Goal: Task Accomplishment & Management: Manage account settings

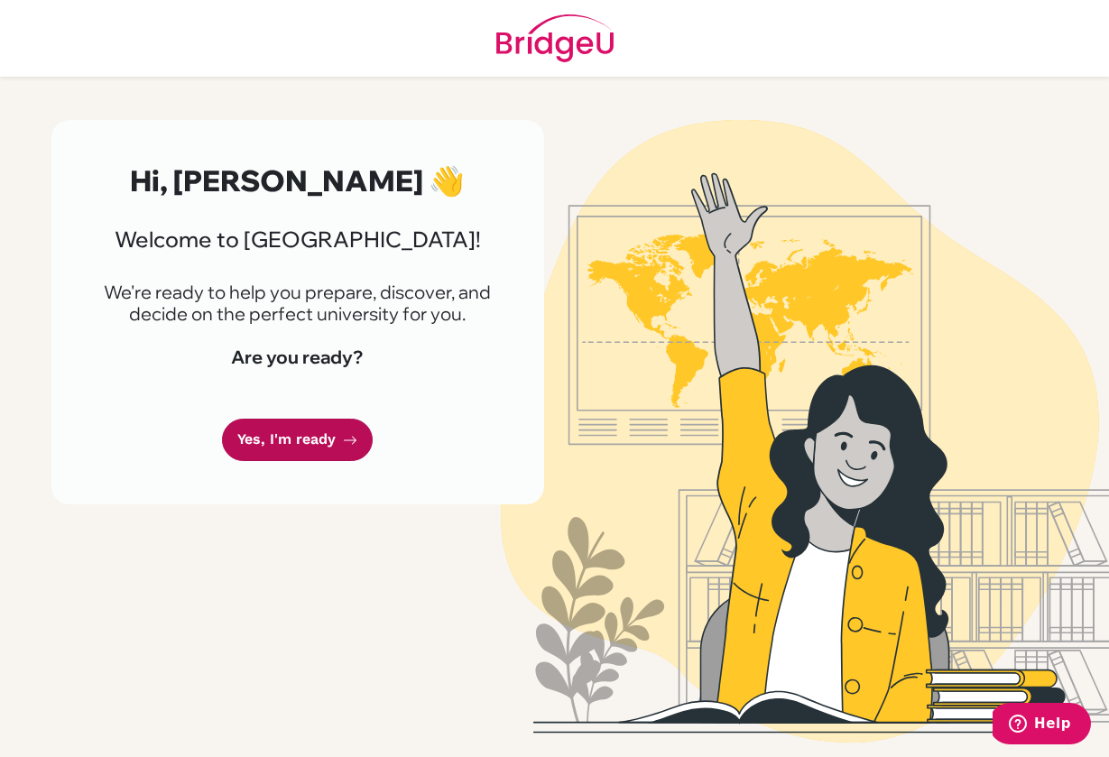
click at [312, 435] on link "Yes, I'm ready" at bounding box center [297, 440] width 151 height 42
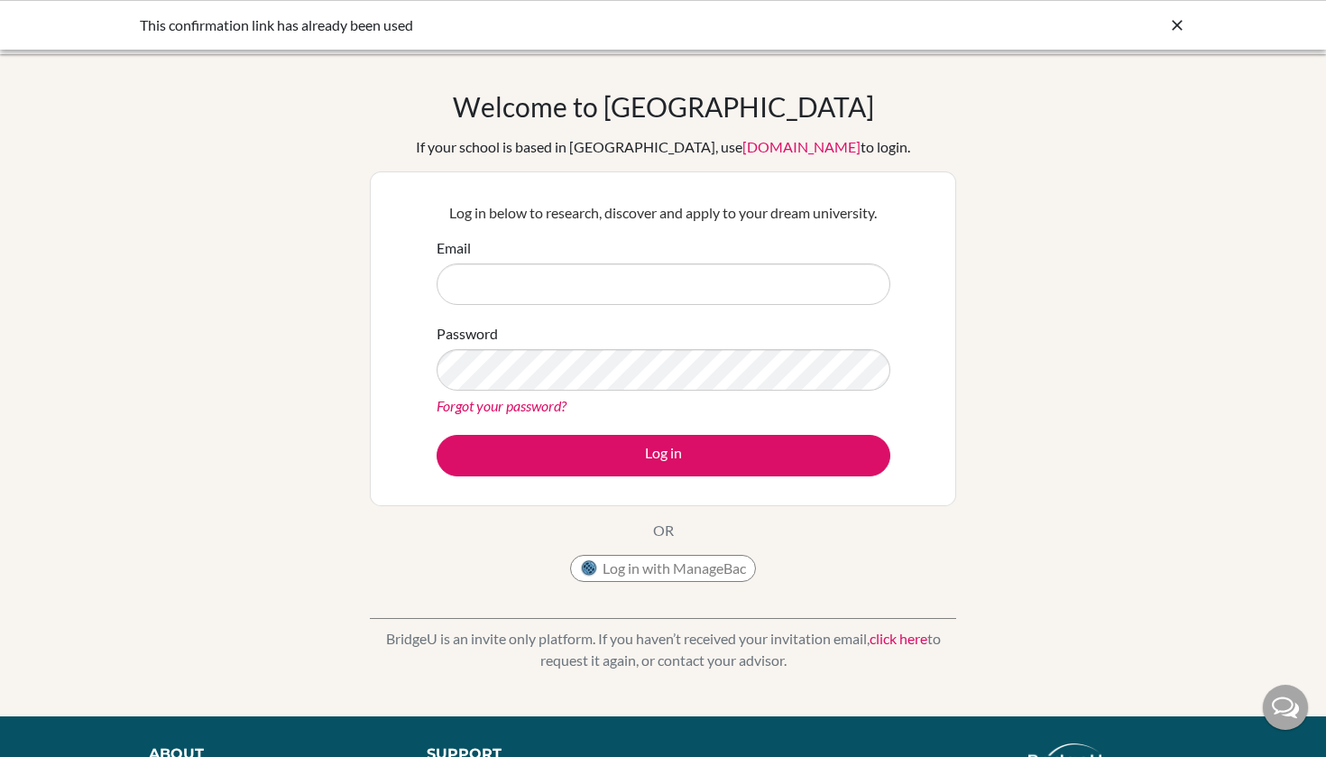
click at [778, 542] on div "Welcome to BridgeU If your school is based in China, use app.bridge-u.com.cn to…" at bounding box center [663, 340] width 586 height 501
click at [782, 292] on input "Email" at bounding box center [664, 283] width 454 height 41
click at [384, 206] on div "Log in below to research, discover and apply to your dream university. Email Pa…" at bounding box center [663, 338] width 586 height 335
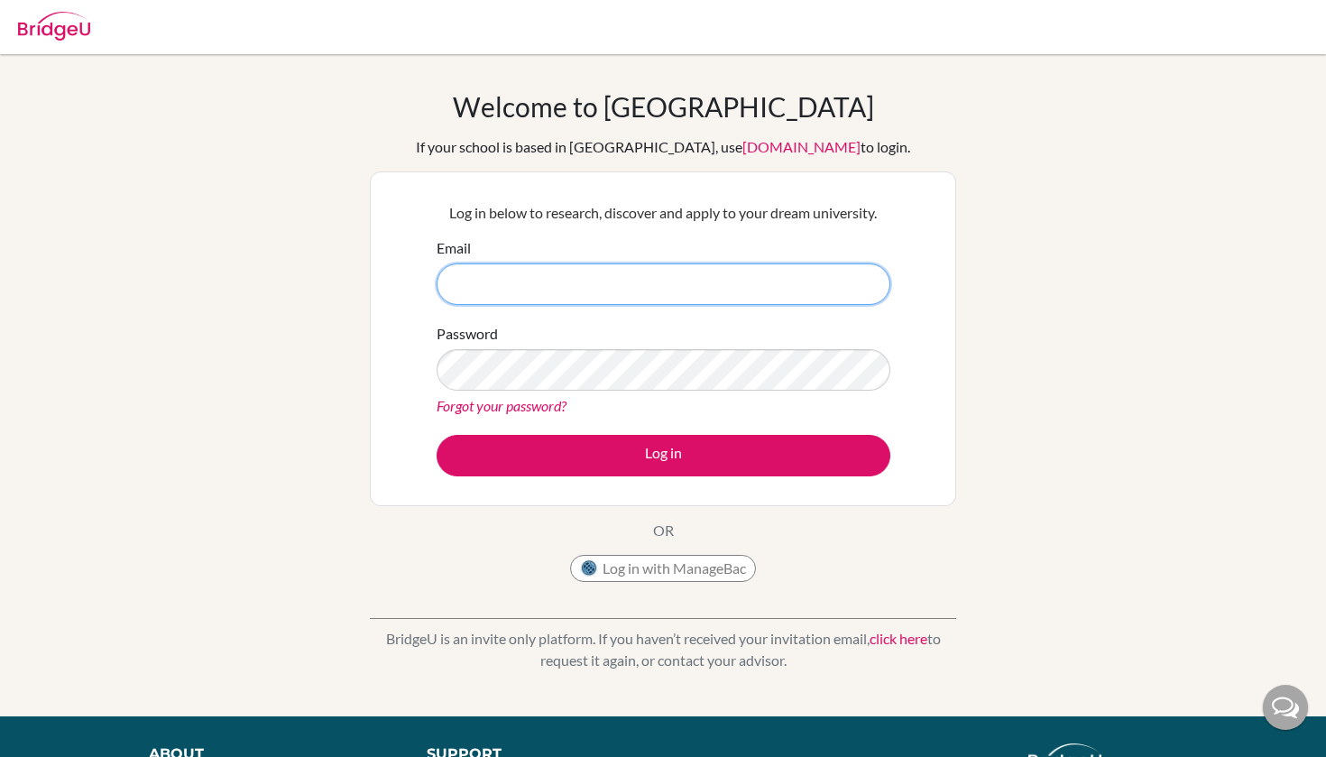
type input "[EMAIL_ADDRESS][DOMAIN_NAME]"
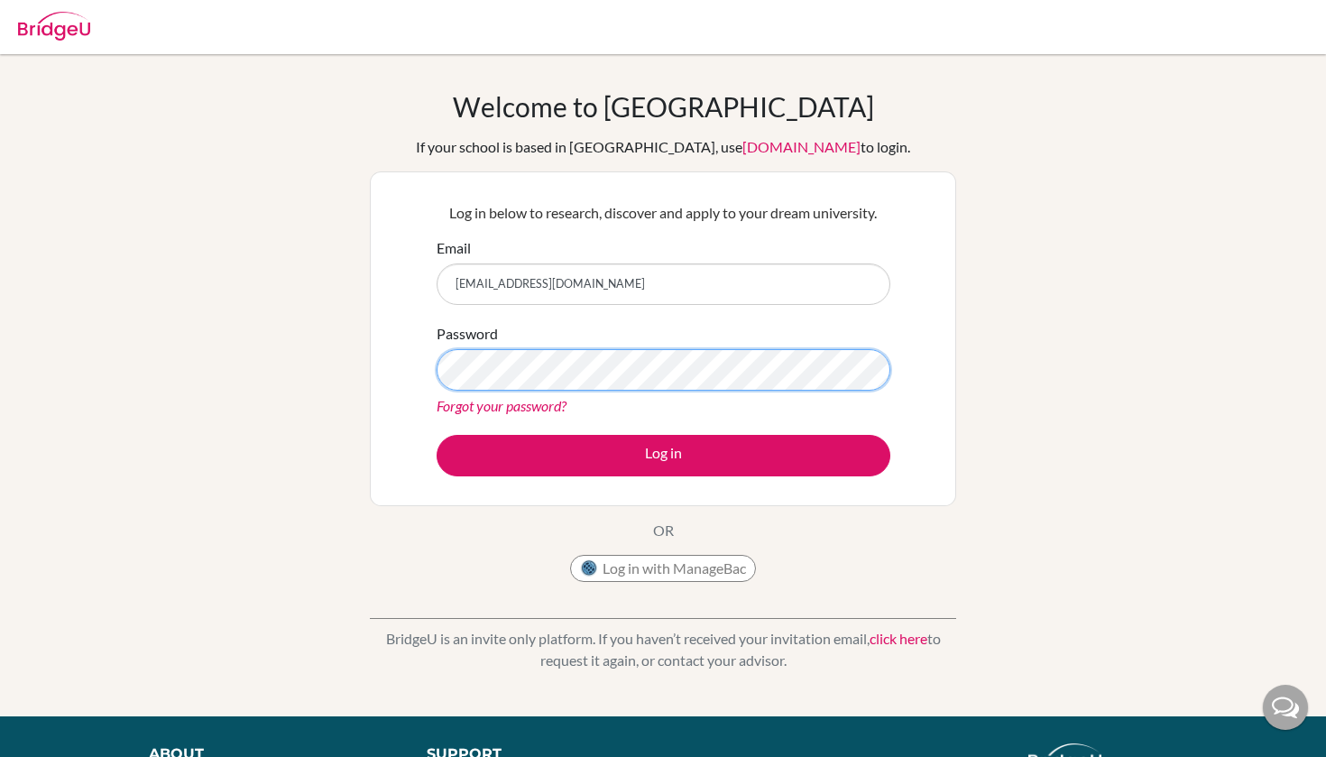
click at [663, 455] on button "Log in" at bounding box center [664, 455] width 454 height 41
